Goal: Task Accomplishment & Management: Manage account settings

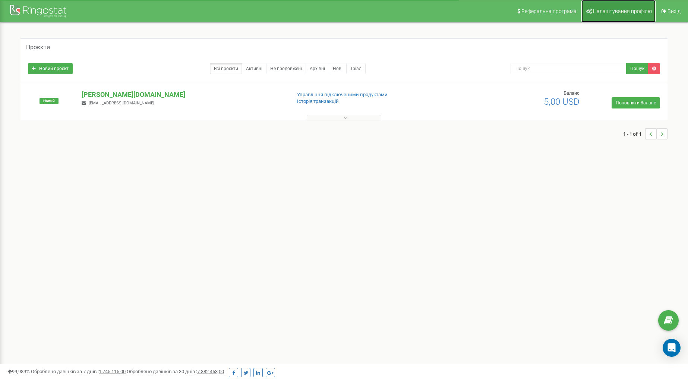
click at [618, 11] on span "Налаштування профілю" at bounding box center [622, 11] width 59 height 6
